Goal: Complete application form: Complete application form

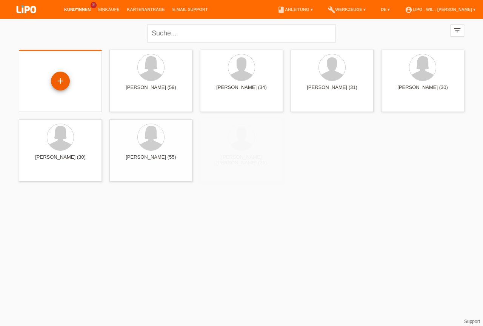
click at [60, 79] on div "+" at bounding box center [60, 81] width 19 height 19
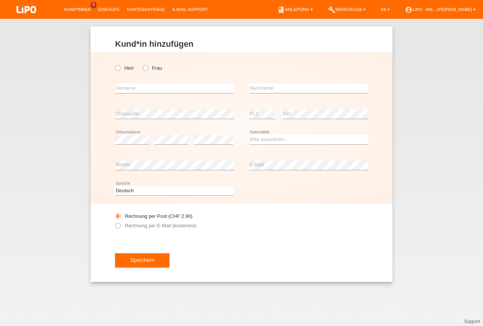
click at [154, 71] on div "Herr Frau" at bounding box center [174, 67] width 119 height 15
click at [155, 67] on label "Frau" at bounding box center [152, 68] width 19 height 6
click at [148, 67] on input "Frau" at bounding box center [145, 67] width 5 height 5
radio input "true"
click at [135, 91] on input "text" at bounding box center [174, 88] width 119 height 9
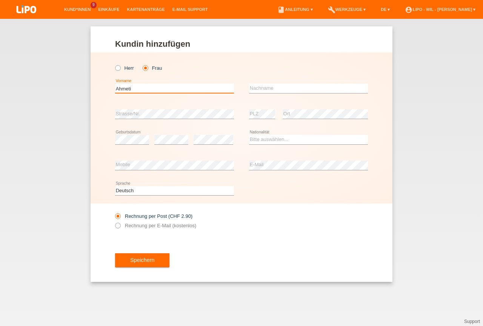
type input "Ahmeti"
type input "Lendita"
click at [249, 135] on select "Bitte auswählen... Schweiz Deutschland Liechtenstein Österreich ------------ Af…" at bounding box center [308, 139] width 119 height 9
select select "XK"
click at [0, 0] on option "[GEOGRAPHIC_DATA]" at bounding box center [0, 0] width 0 height 0
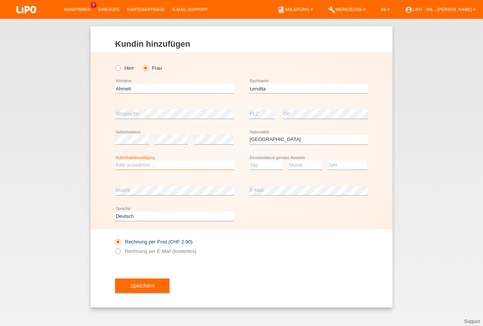
click at [115, 161] on select "Bitte auswählen... C B B - Flüchtlingsstatus Andere" at bounding box center [174, 165] width 119 height 9
click at [0, 0] on option "C" at bounding box center [0, 0] width 0 height 0
click at [249, 161] on select "Tag 01 02 03 04 05 06 07 08 09 10 11" at bounding box center [266, 165] width 34 height 9
click at [115, 161] on select "Bitte auswählen... C B B - Flüchtlingsstatus Andere" at bounding box center [174, 165] width 119 height 9
select select "B"
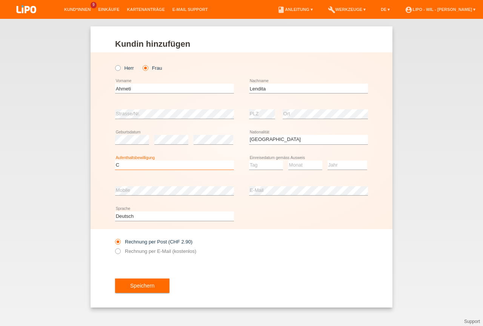
click at [0, 0] on option "B" at bounding box center [0, 0] width 0 height 0
click at [249, 161] on select "Tag 01 02 03 04 05 06 07 08 09 10 11" at bounding box center [266, 165] width 34 height 9
select select "06"
click at [0, 0] on option "06" at bounding box center [0, 0] width 0 height 0
select select "12"
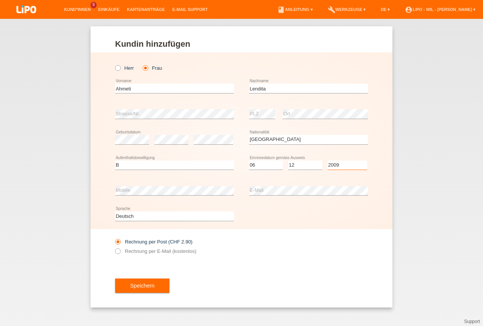
select select "2008"
click at [161, 254] on label "Rechnung per E-Mail (kostenlos)" at bounding box center [155, 252] width 81 height 6
click at [120, 254] on input "Rechnung per E-Mail (kostenlos)" at bounding box center [117, 253] width 5 height 9
radio input "true"
click at [146, 284] on span "Speichern" at bounding box center [142, 286] width 24 height 6
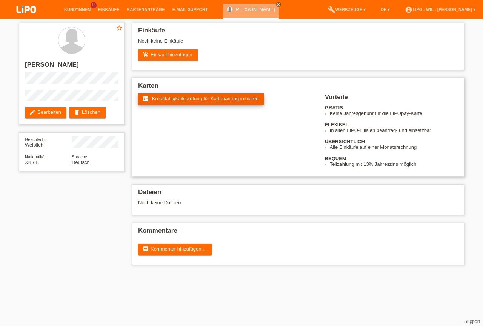
click at [202, 102] on link "fact_check Kreditfähigkeitsprüfung für Kartenantrag initiieren" at bounding box center [201, 99] width 126 height 11
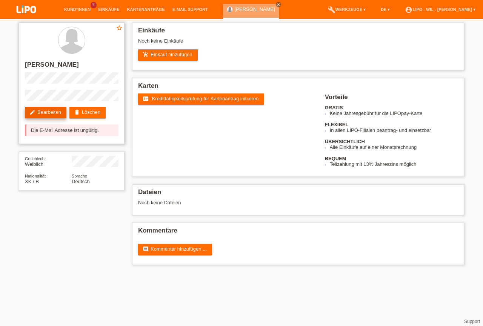
click at [40, 111] on link "edit Bearbeiten" at bounding box center [45, 112] width 41 height 11
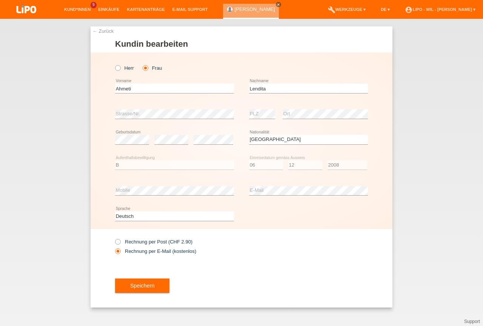
select select "XK"
select select "B"
select select "06"
select select "12"
select select "2008"
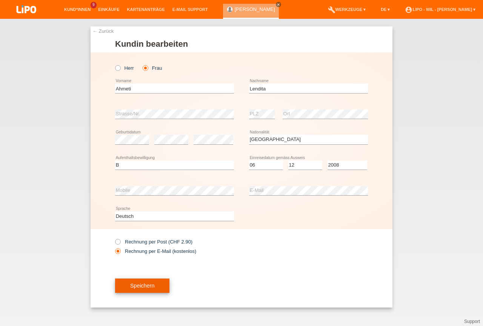
click at [158, 288] on button "Speichern" at bounding box center [142, 286] width 54 height 14
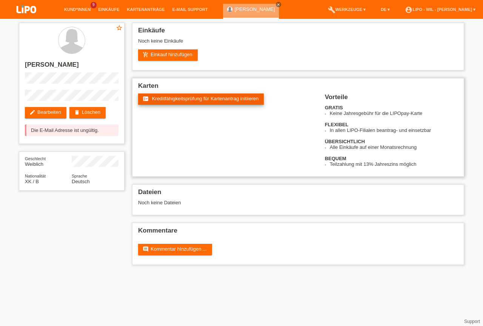
click at [178, 98] on span "Kreditfähigkeitsprüfung für Kartenantrag initiieren" at bounding box center [205, 99] width 107 height 6
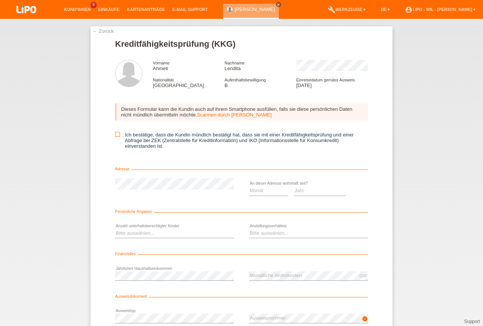
click at [115, 135] on icon at bounding box center [117, 134] width 5 height 5
click at [115, 135] on input "Ich bestätige, dass die Kundin mündlich bestätigt hat, dass sie mit einer Kredi…" at bounding box center [117, 134] width 5 height 5
checkbox input "true"
click at [249, 186] on select "Monat 01 02 03 04 05 06 07 08 09 10" at bounding box center [268, 190] width 39 height 9
select select "12"
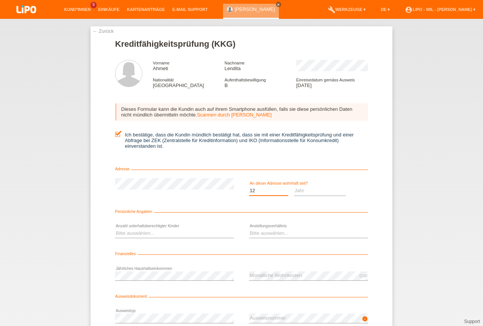
click at [0, 0] on option "12" at bounding box center [0, 0] width 0 height 0
click at [294, 186] on select "Jahr 2025 2024 2023 2022 2021 2020 2019 2018 2017 2016 2015 2014 2013 2012 2011…" at bounding box center [320, 190] width 52 height 9
select select "2008"
click at [0, 0] on option "2008" at bounding box center [0, 0] width 0 height 0
click at [115, 229] on select "Bitte auswählen... 0 1 2 3 4 5 6 7 8 9" at bounding box center [174, 233] width 119 height 9
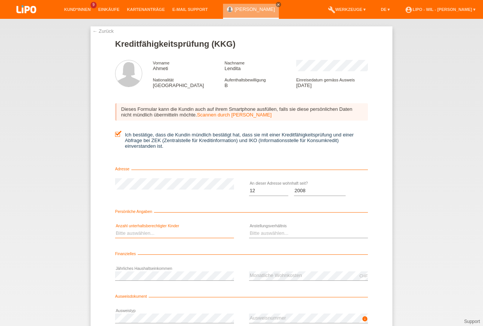
select select "2"
click at [0, 0] on option "2" at bounding box center [0, 0] width 0 height 0
click at [249, 229] on select "Bitte auswählen... Unbefristet Befristet Lehrling/Student Pensioniert Nicht arb…" at bounding box center [308, 233] width 119 height 9
select select "UNLIMITED"
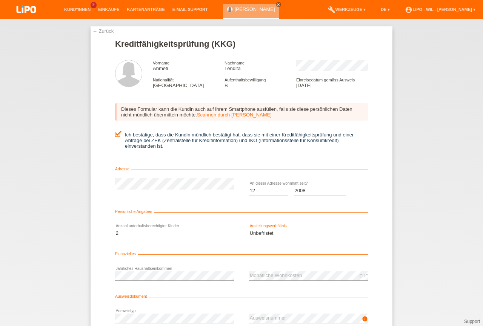
click at [0, 0] on option "Unbefristet" at bounding box center [0, 0] width 0 height 0
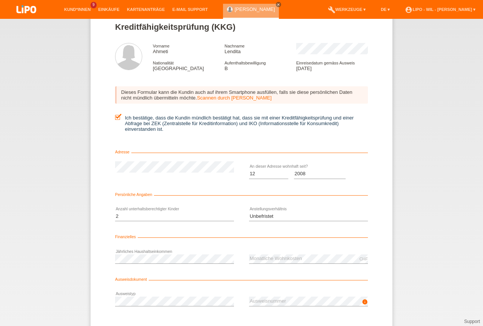
click at [428, 292] on div "← Zurück Kreditfähigkeitsprüfung (KKG) Vorname Ahmeti Nachname Lendita National…" at bounding box center [241, 172] width 483 height 307
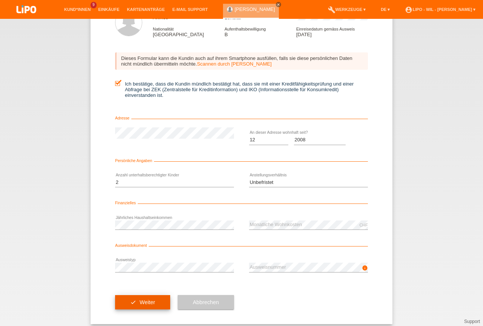
click at [149, 300] on span "Weiter" at bounding box center [147, 303] width 15 height 6
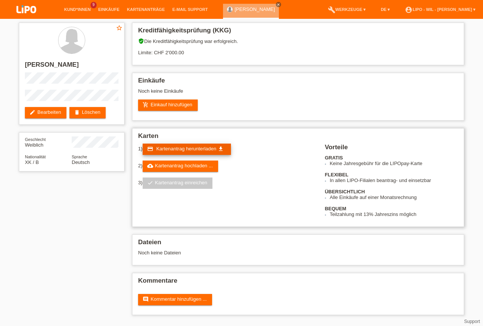
click at [195, 150] on span "Kartenantrag herunterladen" at bounding box center [186, 149] width 60 height 6
click at [185, 148] on span "Kartenantrag herunterladen" at bounding box center [186, 149] width 60 height 6
click at [440, 8] on link "account_circle LIPO - Wil - [PERSON_NAME] ▾" at bounding box center [440, 9] width 78 height 5
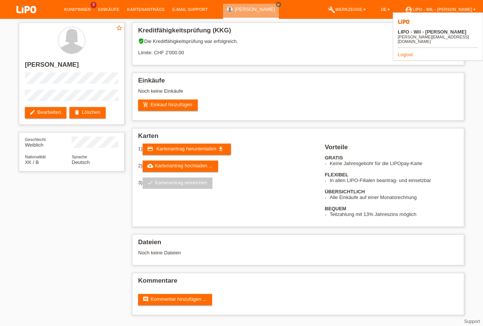
click at [404, 52] on link "Logout" at bounding box center [405, 55] width 15 height 6
